Goal: Check status: Check status

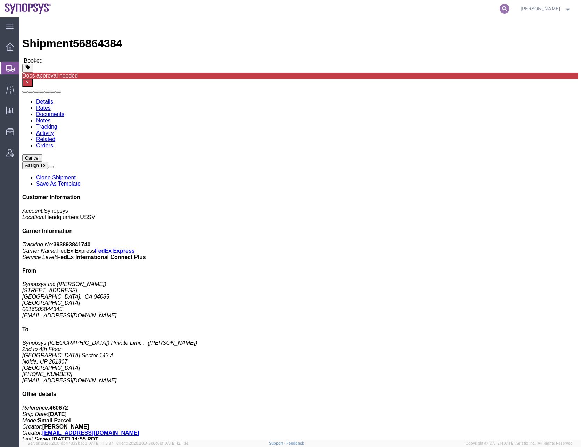
click at [509, 7] on icon at bounding box center [505, 9] width 10 height 10
paste input "57016746"
type input "57016746"
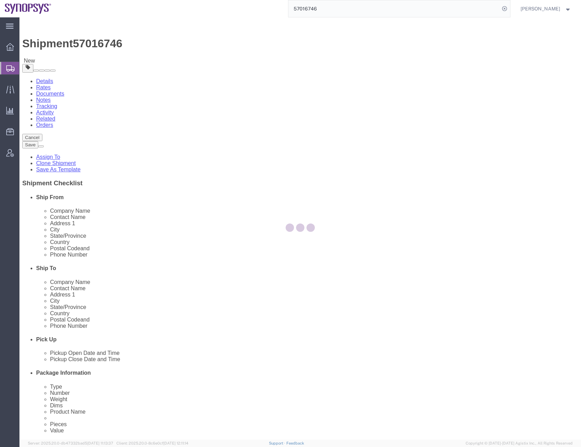
select select
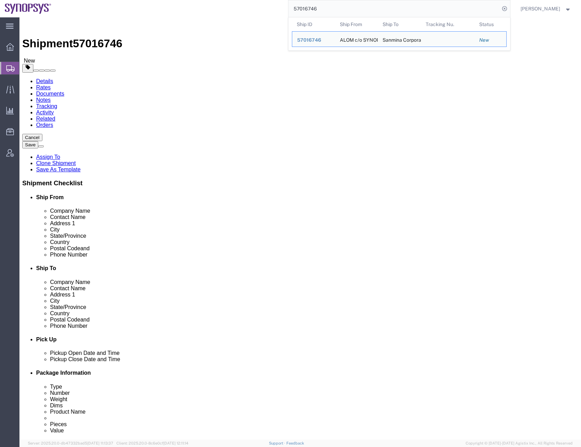
click link "Documents"
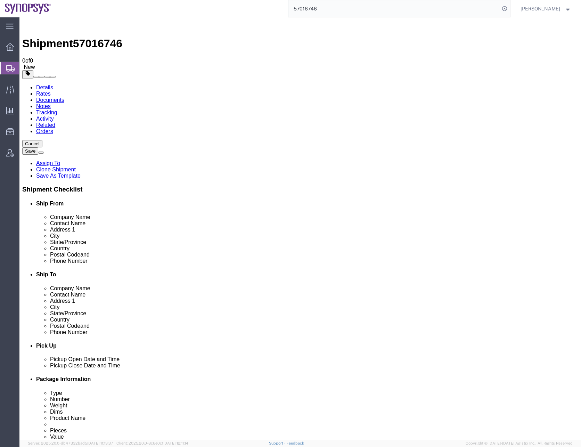
checkbox input "false"
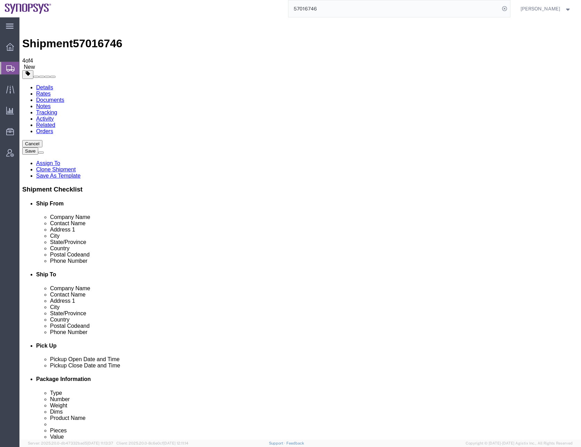
checkbox input "false"
checkbox input "true"
